Goal: Information Seeking & Learning: Check status

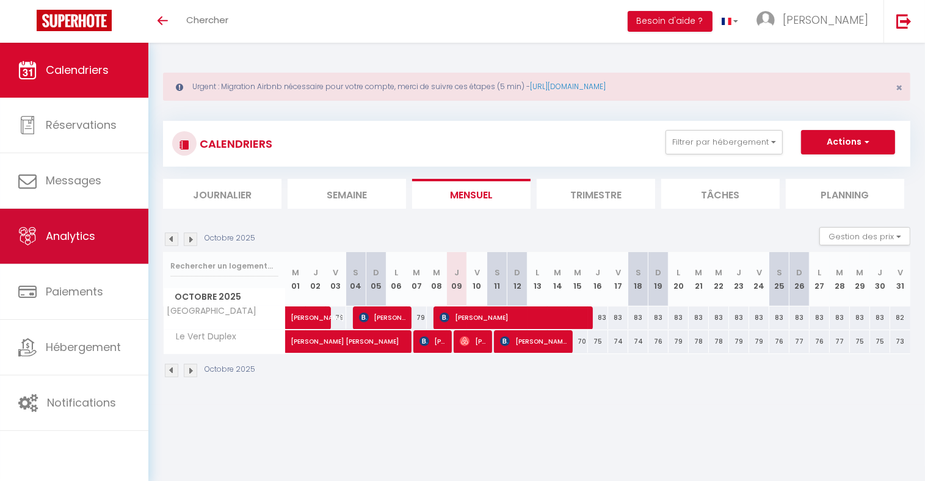
click at [76, 233] on span "Analytics" at bounding box center [70, 235] width 49 height 15
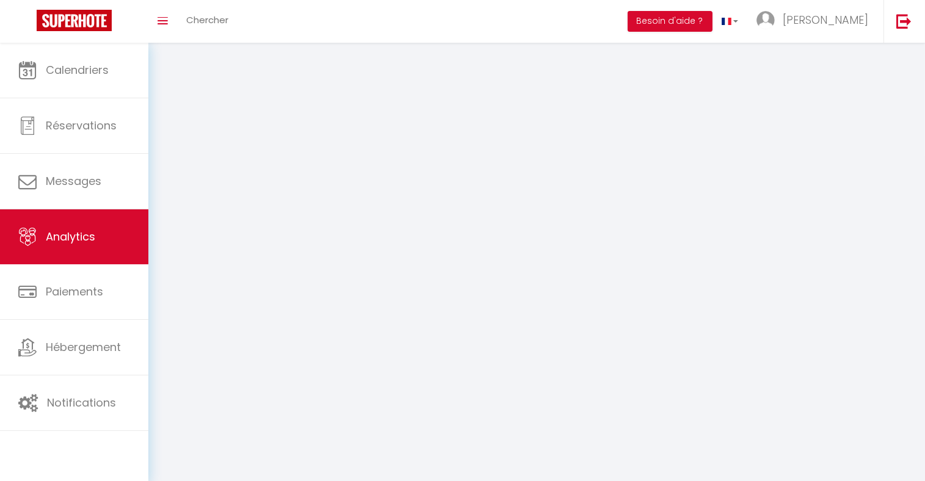
select select "2025"
select select "10"
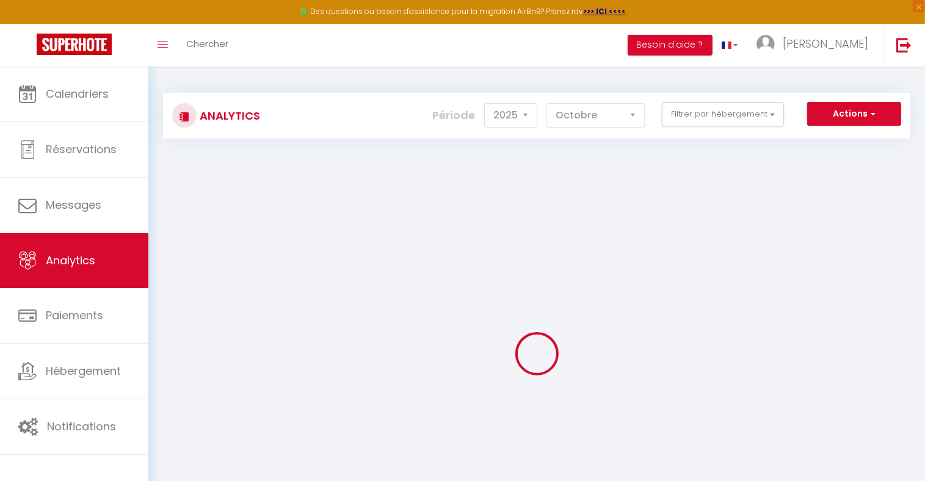
checkbox input "false"
checkbox Disneyland "false"
checkbox Duplex "false"
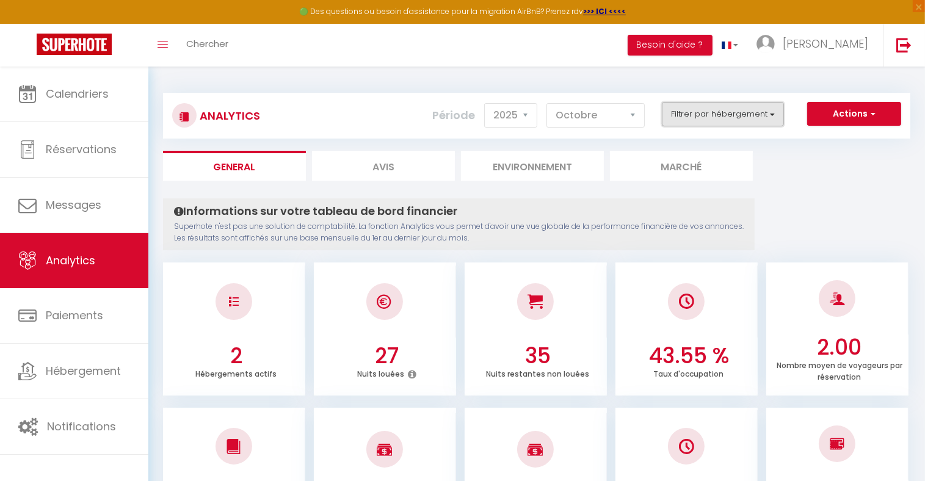
click at [734, 121] on button "Filtrer par hébergement" at bounding box center [723, 114] width 122 height 24
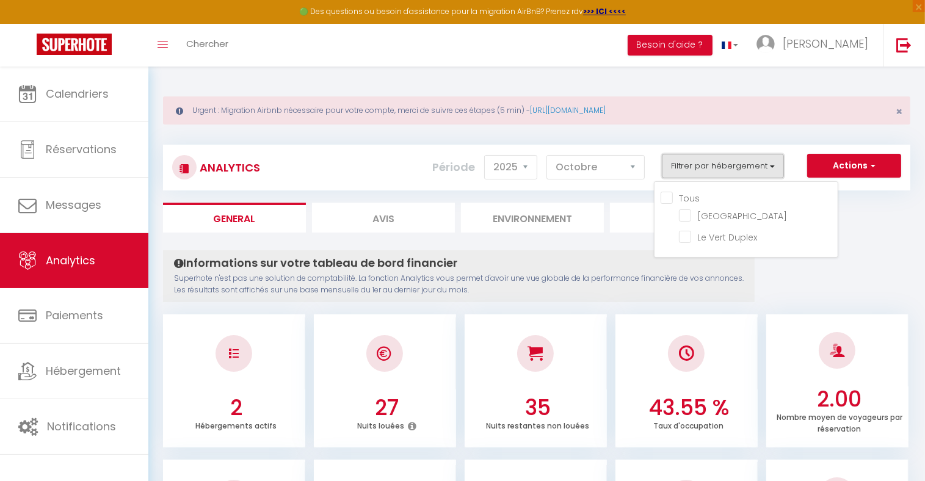
click at [715, 161] on button "Filtrer par hébergement" at bounding box center [723, 166] width 122 height 24
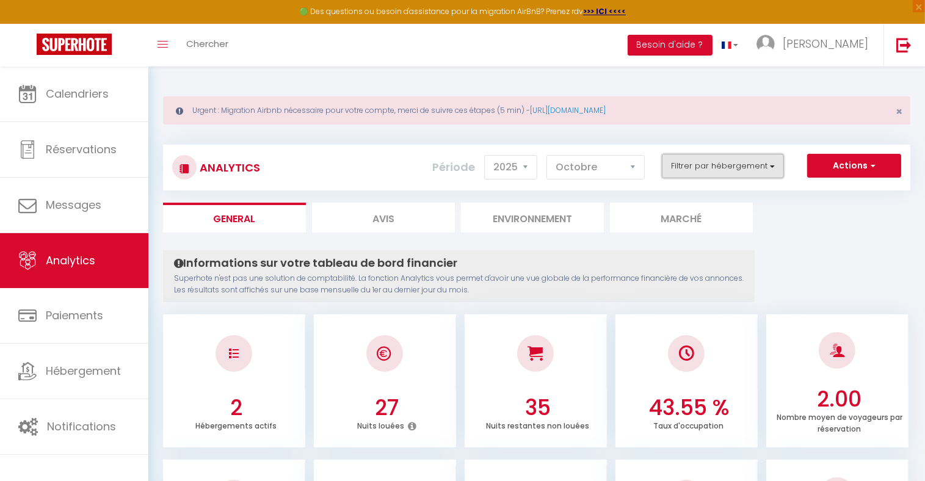
click at [716, 161] on button "Filtrer par hébergement" at bounding box center [723, 166] width 122 height 24
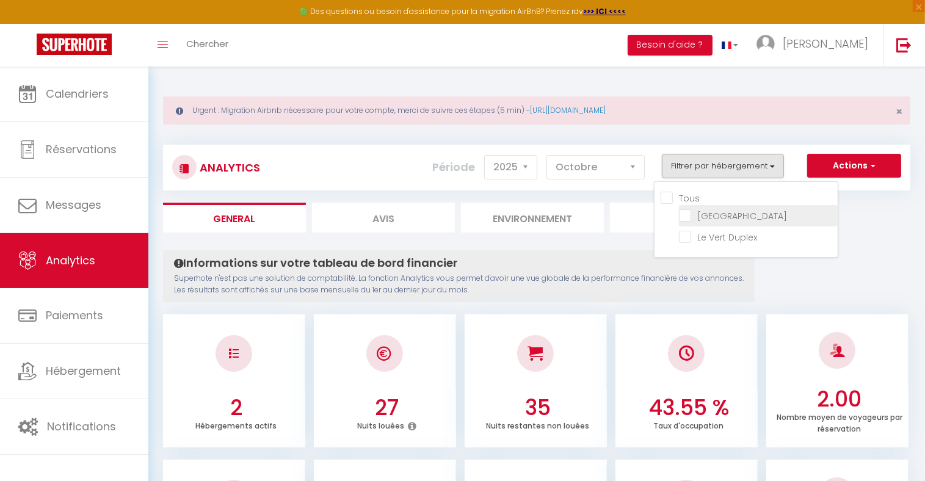
click at [715, 212] on Disneyland "checkbox" at bounding box center [758, 215] width 159 height 12
checkbox Disneyland "true"
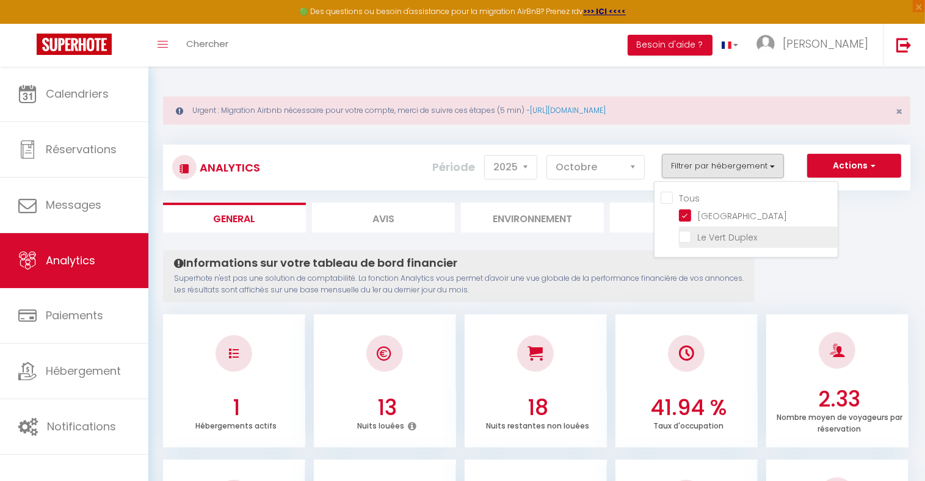
click at [684, 237] on Duplex "checkbox" at bounding box center [758, 236] width 159 height 12
checkbox Duplex "true"
checkbox input "true"
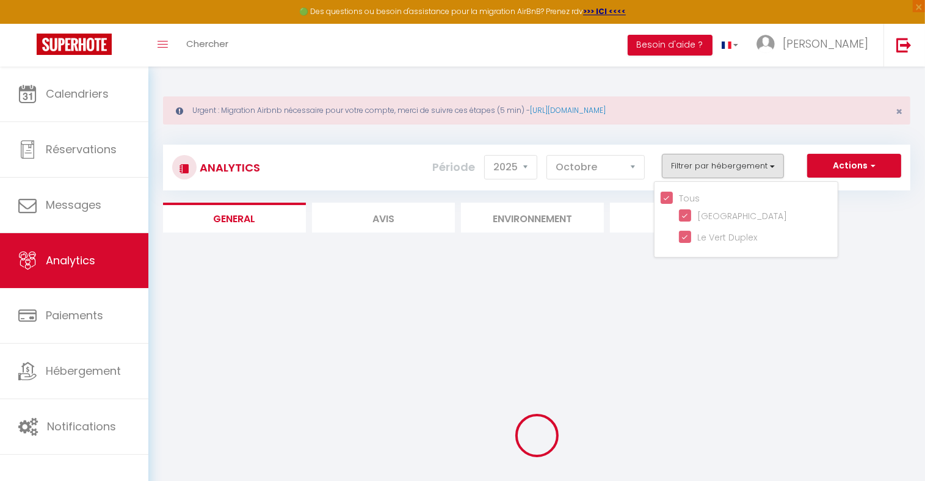
click at [839, 219] on ul "General Avis Environnement Marché" at bounding box center [536, 218] width 747 height 30
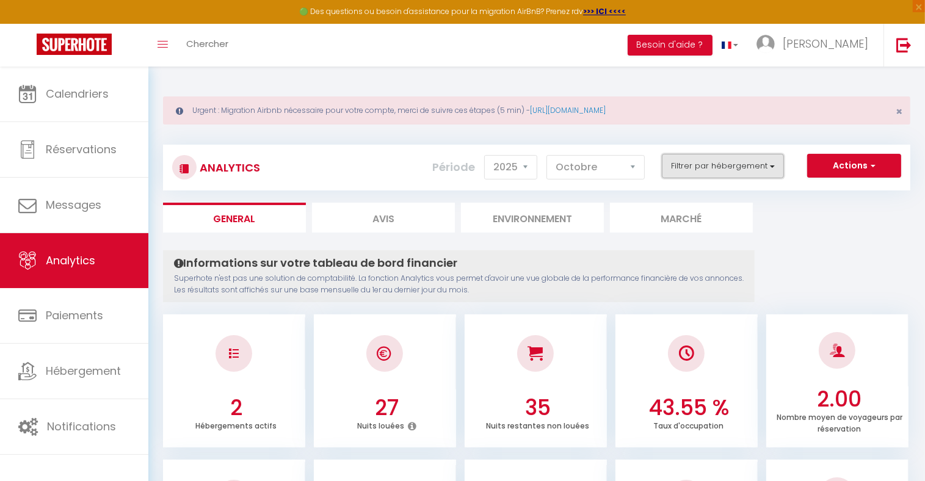
click at [757, 165] on button "Filtrer par hébergement" at bounding box center [723, 166] width 122 height 24
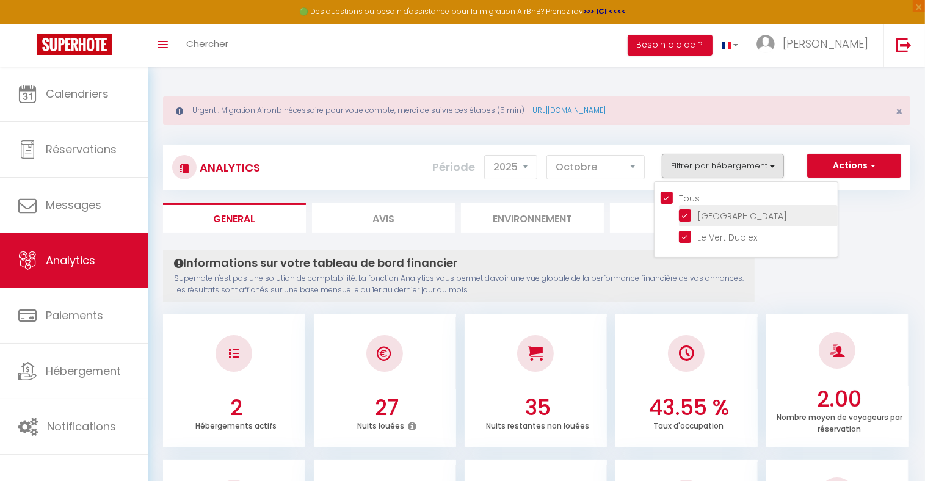
click at [684, 209] on Disneyland "checkbox" at bounding box center [758, 215] width 159 height 12
checkbox Disneyland "false"
checkbox input "false"
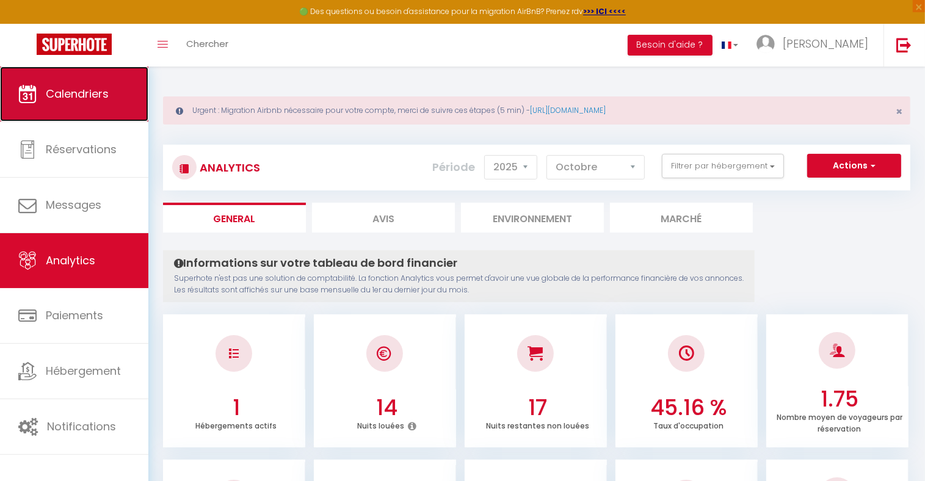
click at [75, 98] on span "Calendriers" at bounding box center [77, 93] width 63 height 15
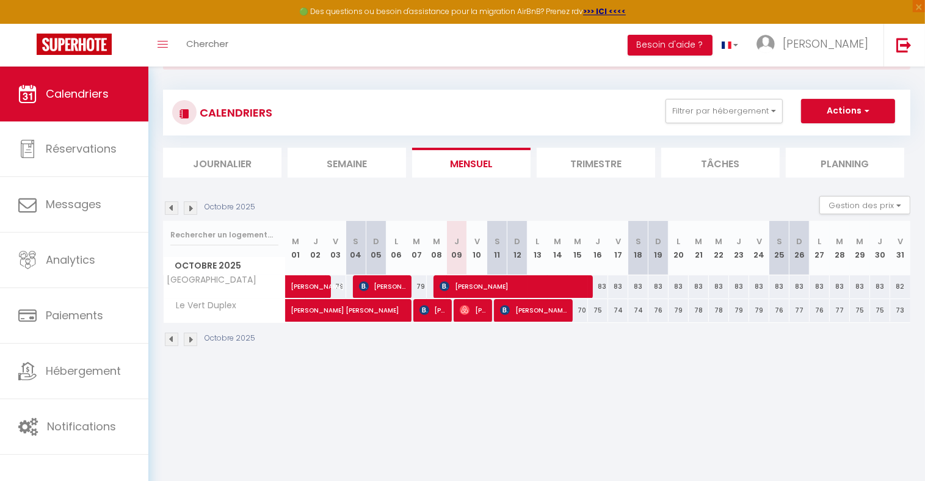
scroll to position [56, 0]
